Goal: Navigation & Orientation: Understand site structure

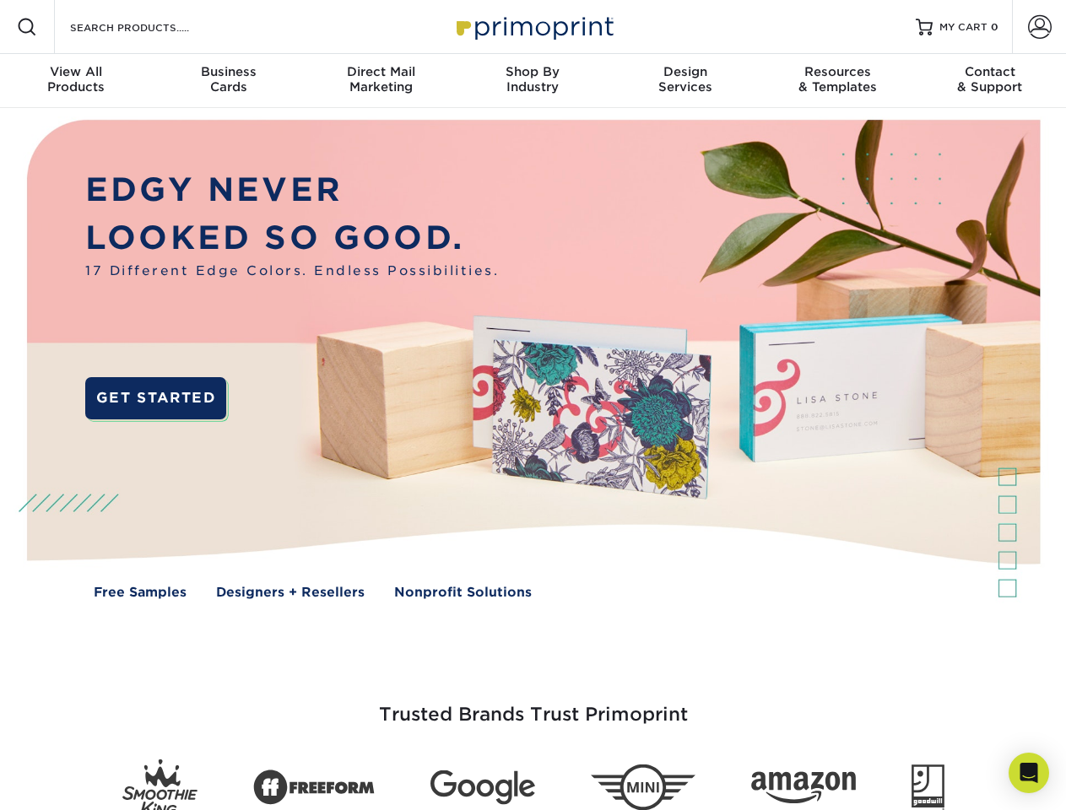
click at [532, 405] on img at bounding box center [532, 371] width 1055 height 527
click at [27, 27] on span at bounding box center [27, 27] width 20 height 20
click at [1039, 27] on span at bounding box center [1040, 27] width 24 height 24
click at [76, 81] on div "View All Products" at bounding box center [76, 79] width 152 height 30
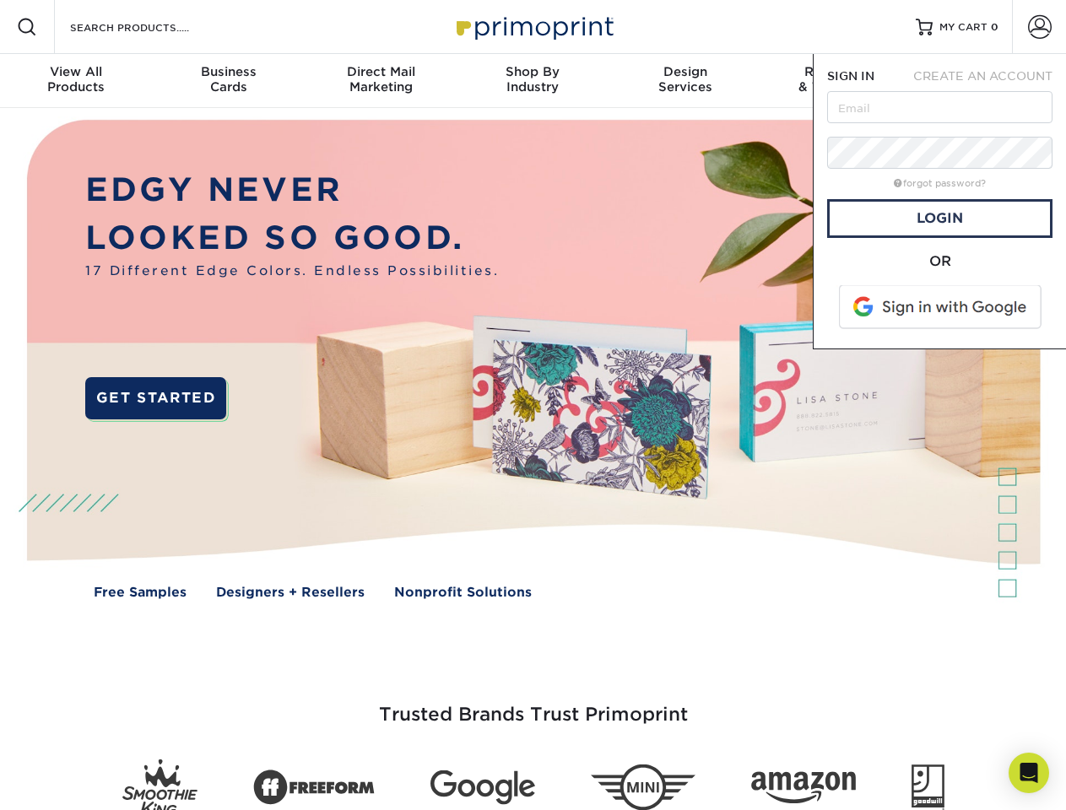
click at [228, 81] on div "Business Cards" at bounding box center [228, 79] width 152 height 30
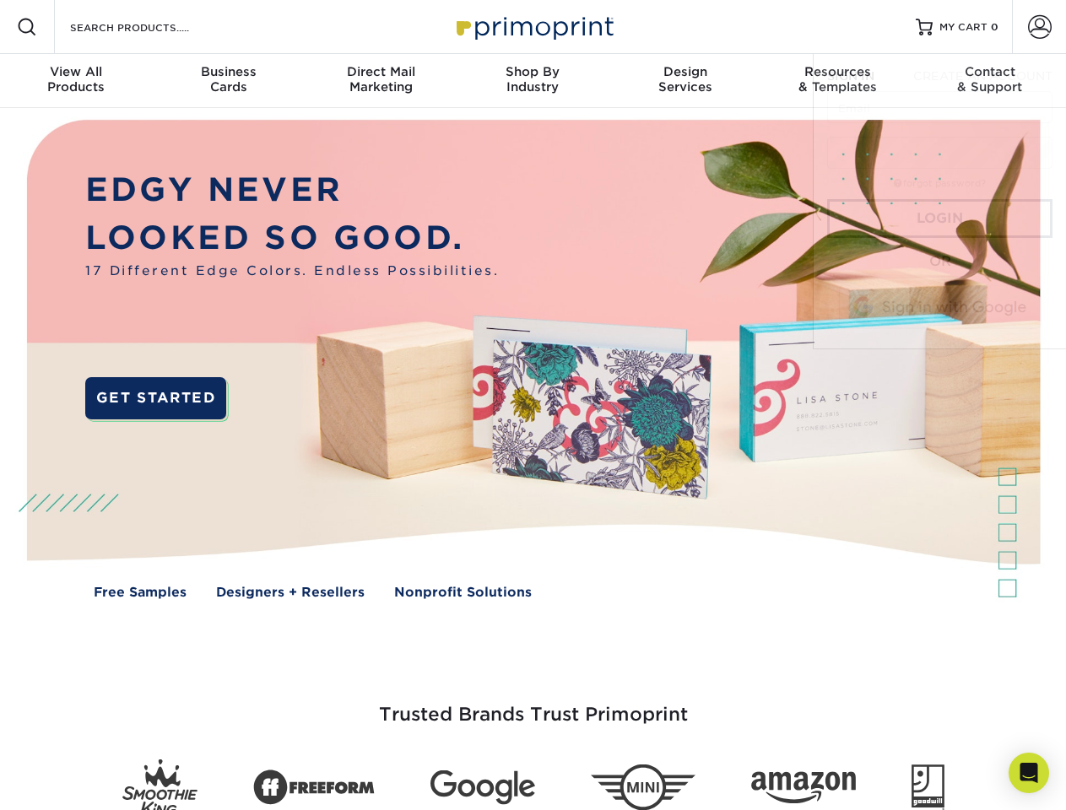
click at [381, 81] on div "Direct Mail Marketing" at bounding box center [381, 79] width 152 height 30
click at [532, 81] on div "Shop By Industry" at bounding box center [533, 79] width 152 height 30
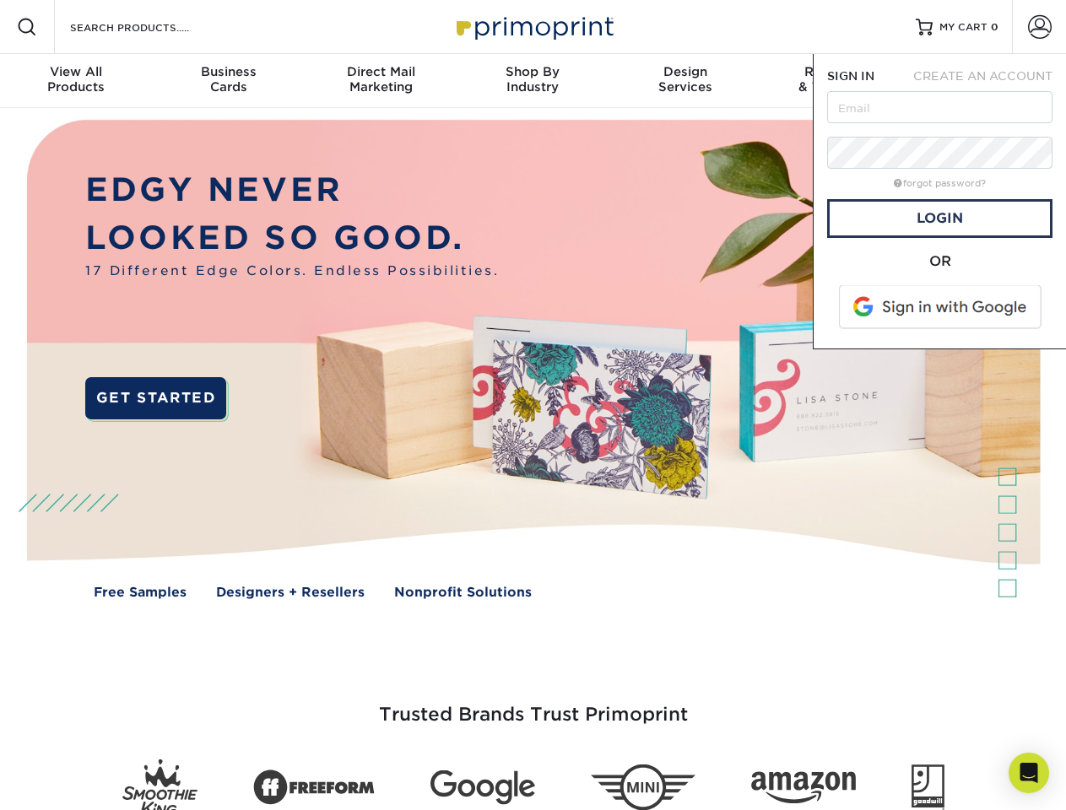
click at [685, 81] on div "Design Services" at bounding box center [685, 79] width 152 height 30
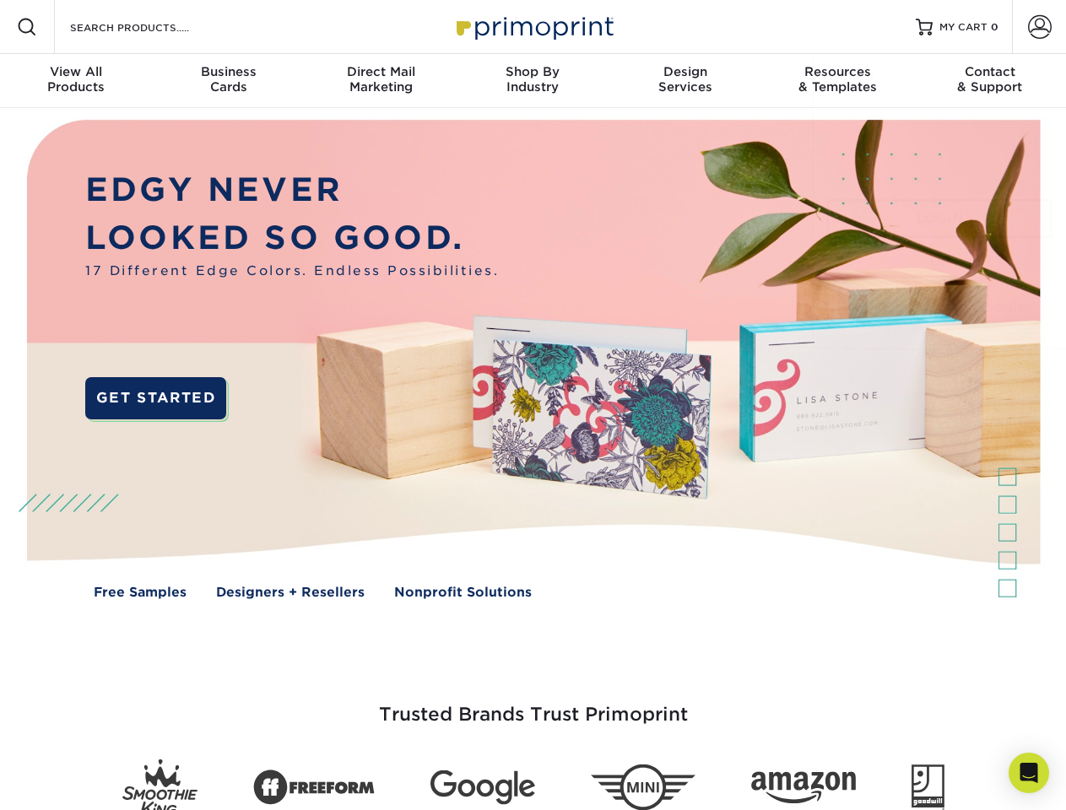
click at [837, 81] on span "SIGN IN" at bounding box center [850, 76] width 47 height 14
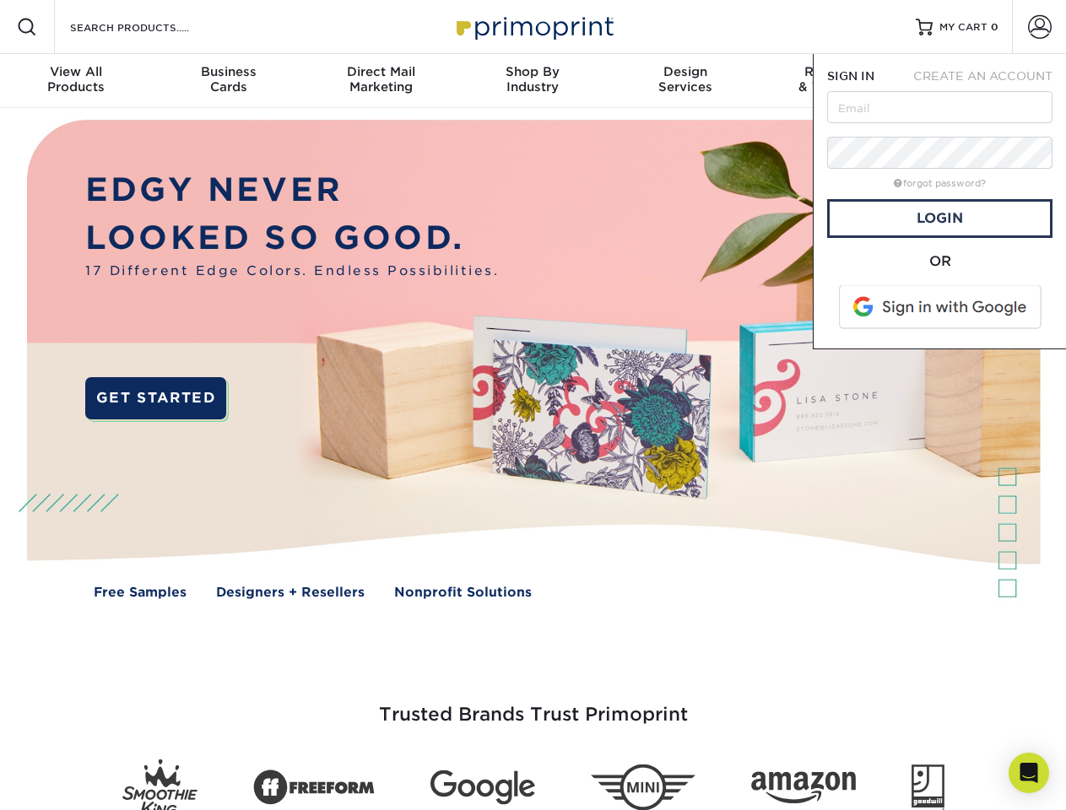
click at [990, 81] on div "Contact & Support" at bounding box center [990, 79] width 152 height 30
